Goal: Task Accomplishment & Management: Manage account settings

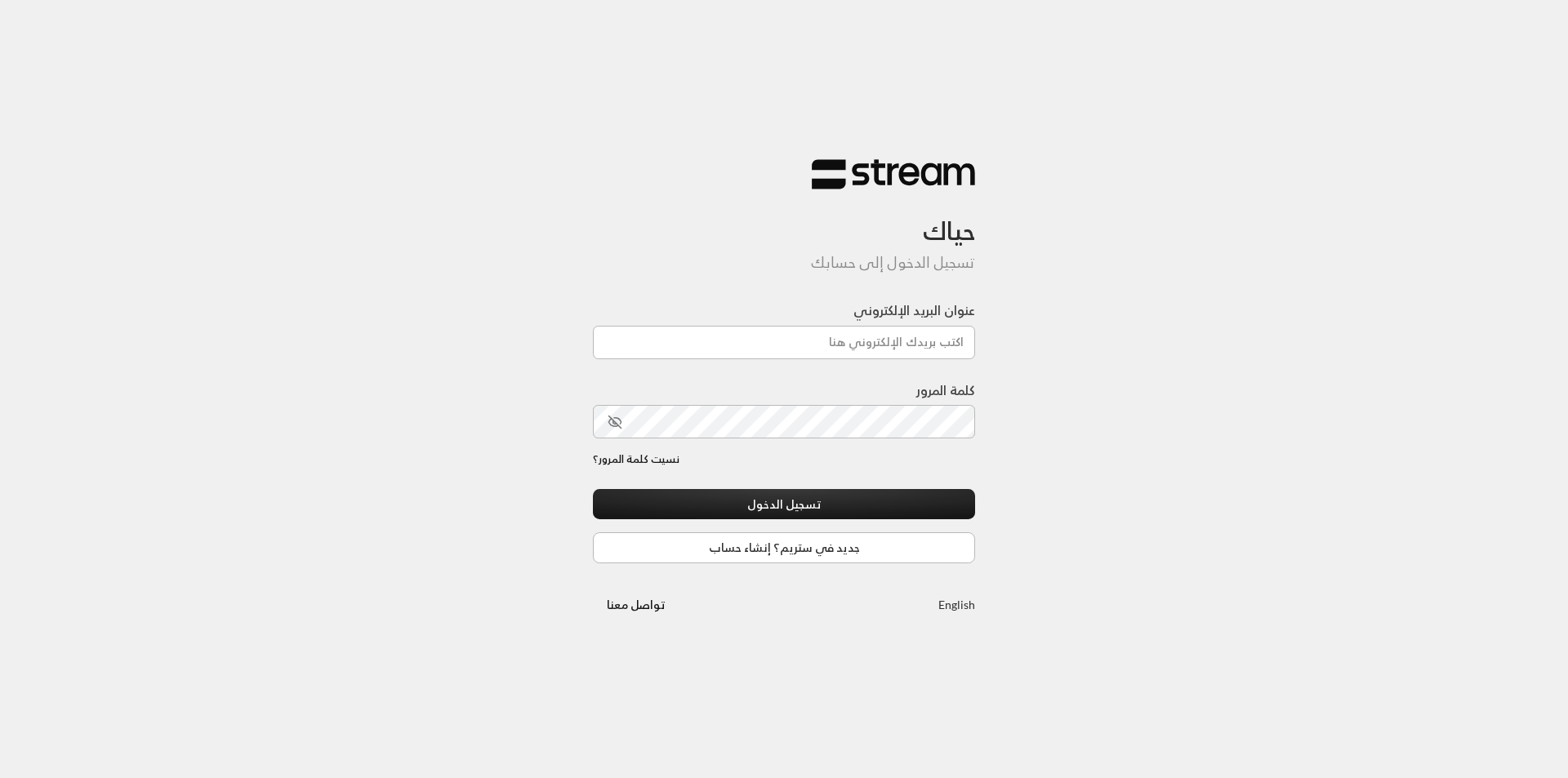
type input "[EMAIL_ADDRESS][DOMAIN_NAME]"
click at [593, 489] on button "تسجيل الدخول" at bounding box center [784, 504] width 383 height 30
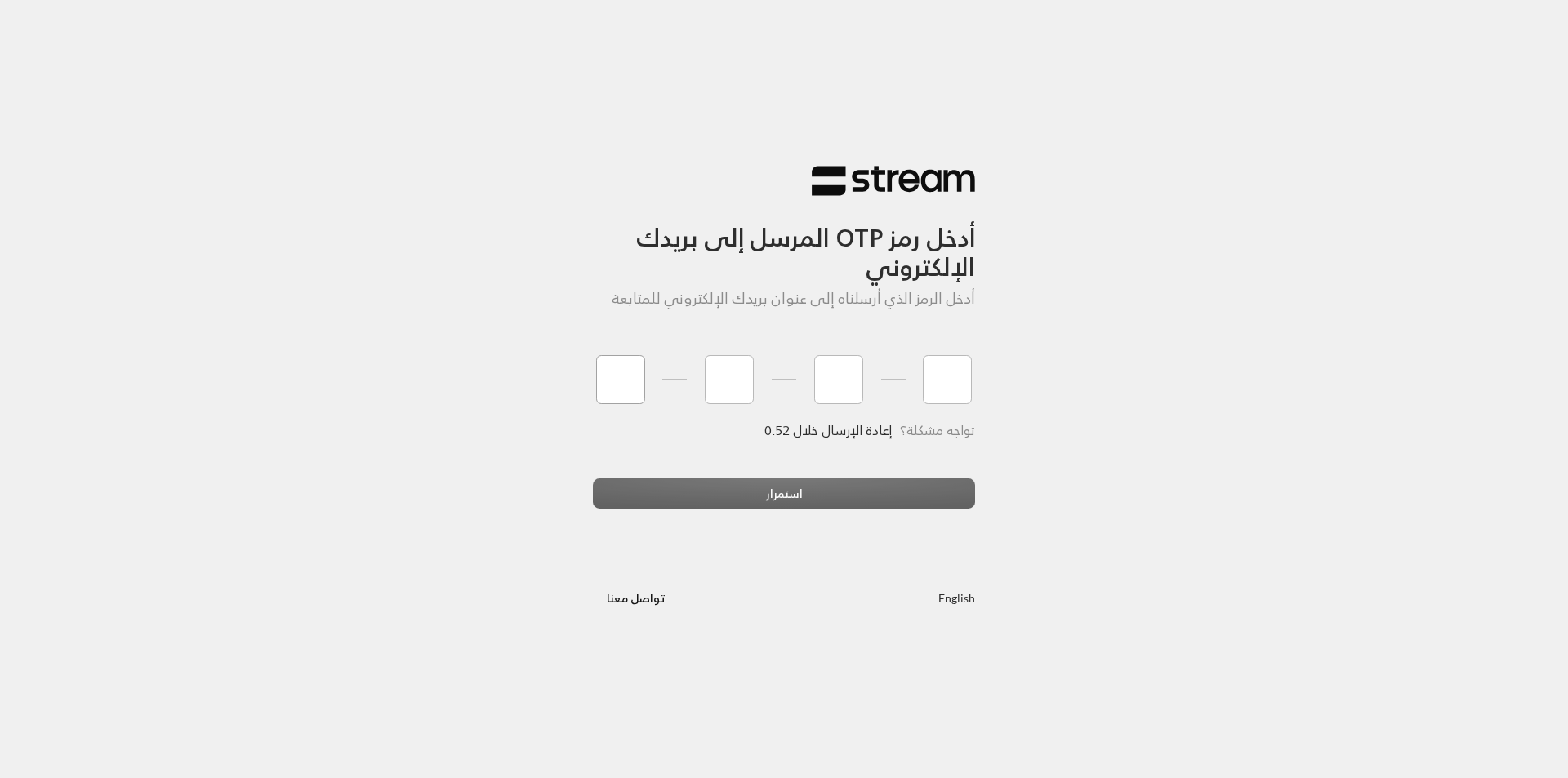
type input "7"
type input "0"
type input "7"
type input "5"
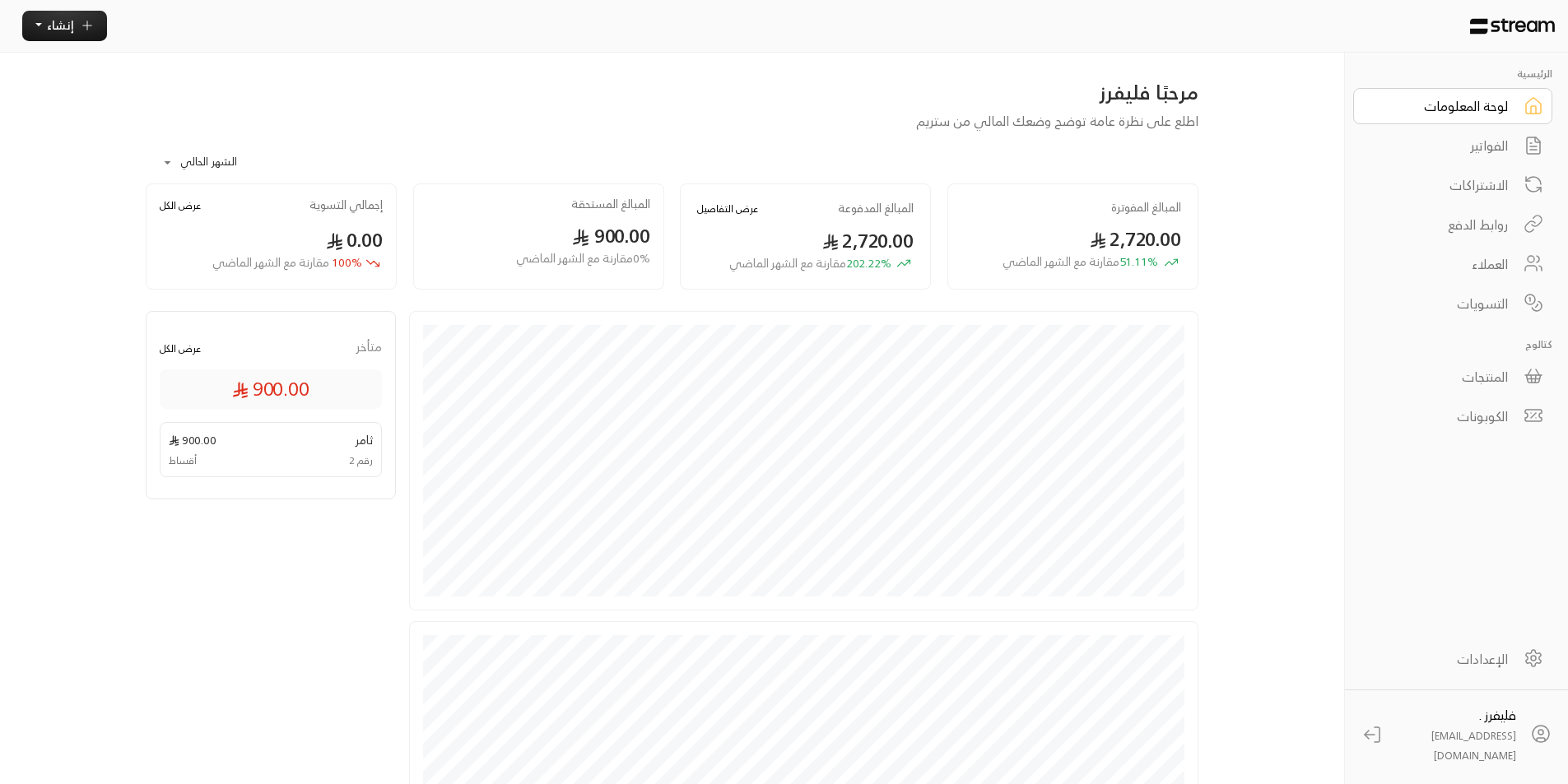
click at [1481, 140] on div "الفواتير" at bounding box center [1441, 145] width 132 height 19
